Goal: Find specific page/section

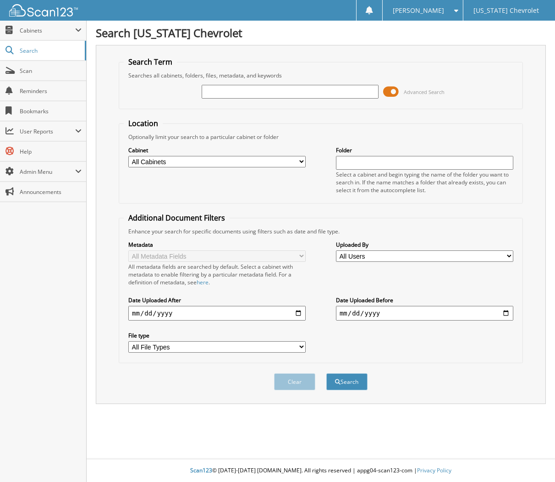
click at [223, 96] on input "text" at bounding box center [290, 92] width 177 height 14
type input "95343"
click at [326, 373] on button "Search" at bounding box center [346, 381] width 41 height 17
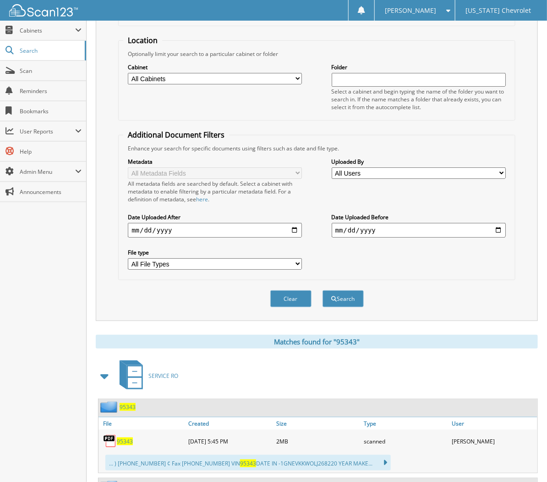
scroll to position [153, 0]
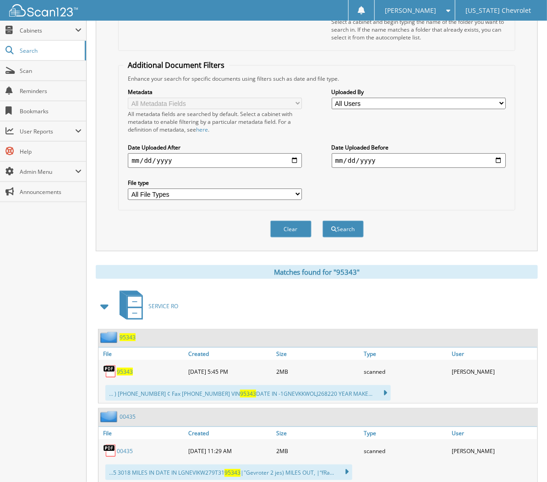
click at [130, 368] on span "95343" at bounding box center [125, 372] width 16 height 8
